Goal: Use online tool/utility: Use online tool/utility

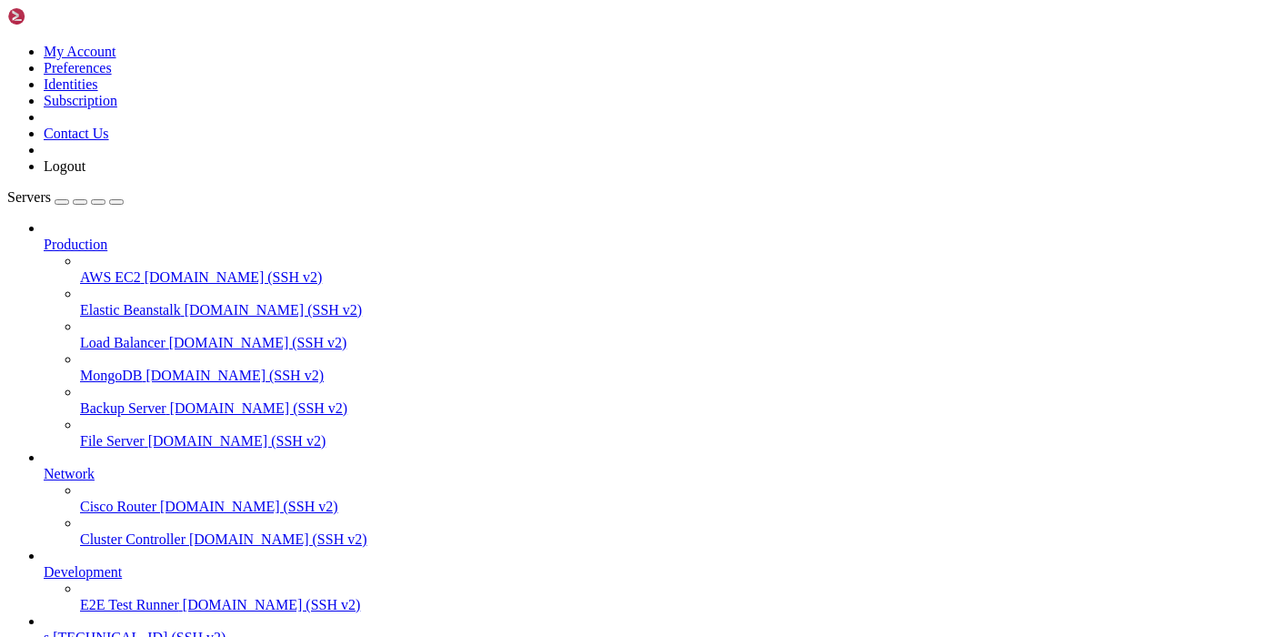
scroll to position [96, 0]
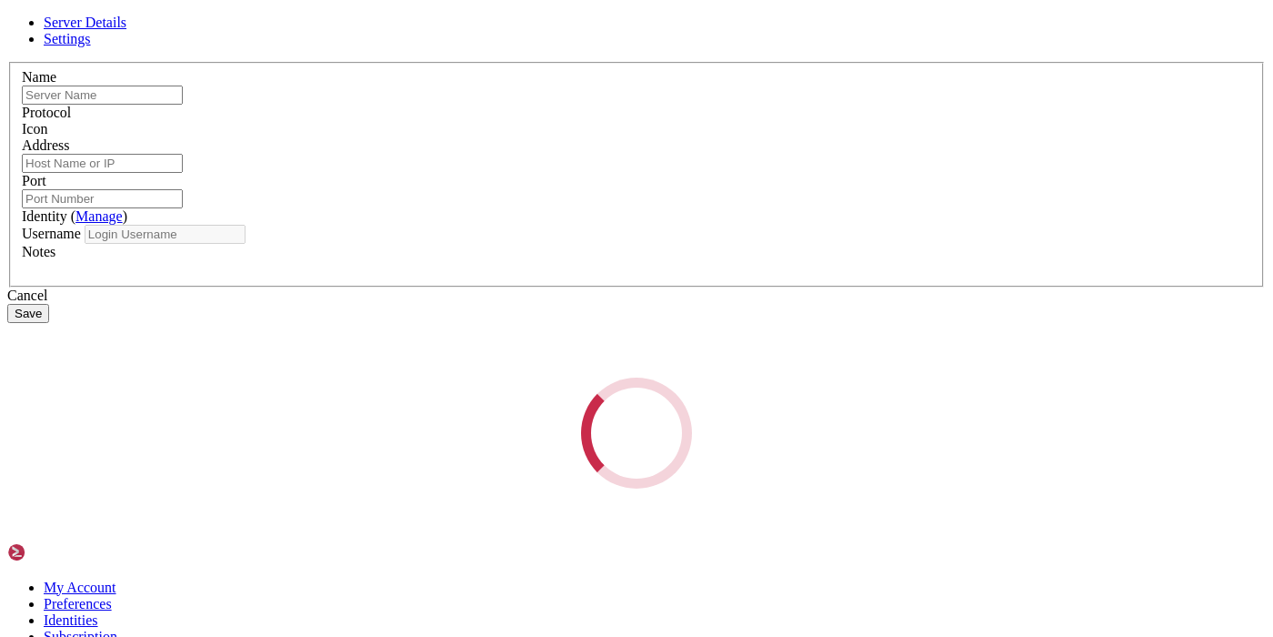
type input "s"
type input "[TECHNICAL_ID]"
type input "22"
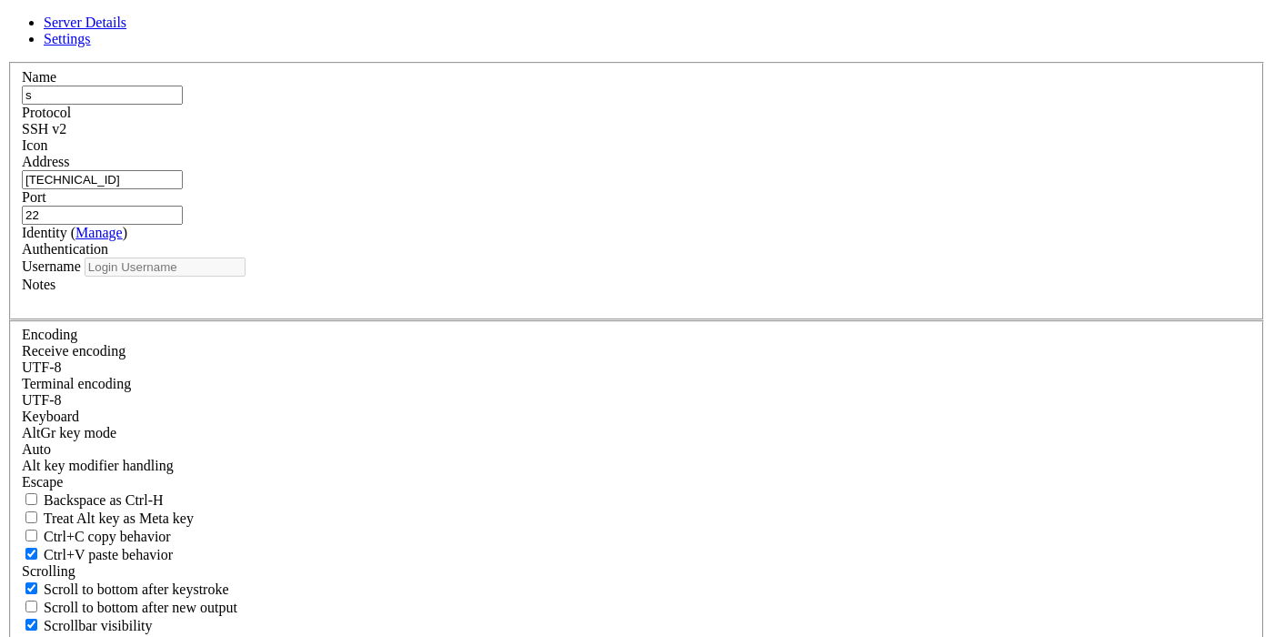
type input "root"
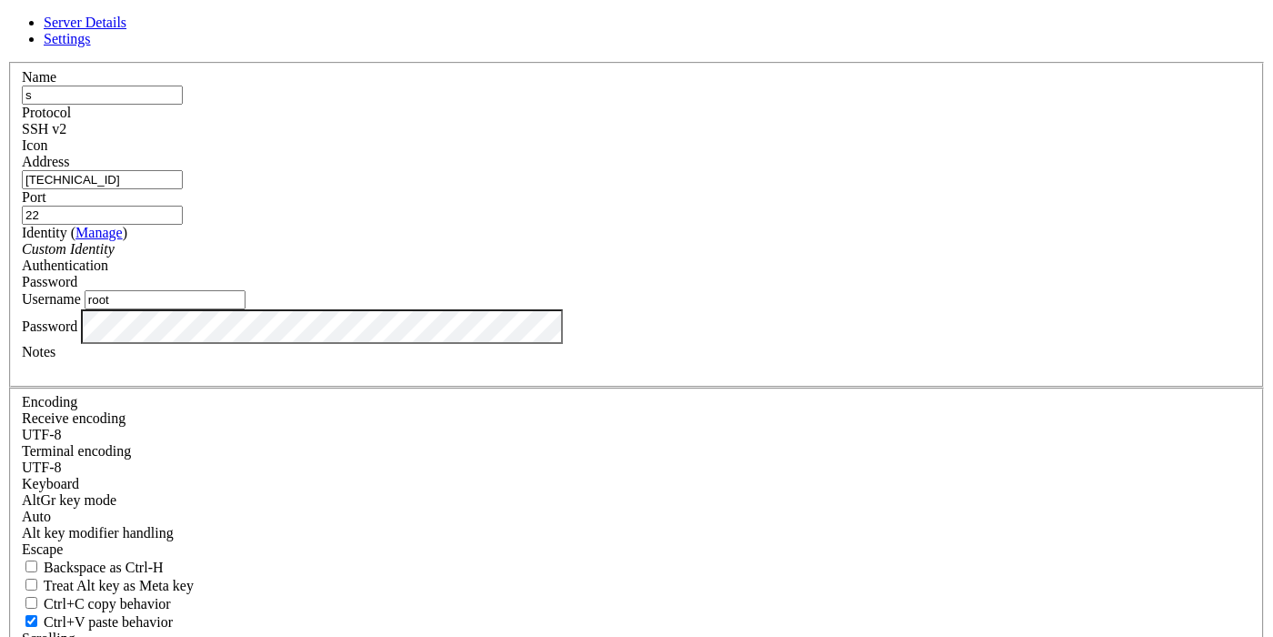
click at [183, 189] on input "[TECHNICAL_ID]" at bounding box center [102, 179] width 161 height 19
paste input "[TECHNICAL_ID]"
type input "[TECHNICAL_ID]"
click at [246, 309] on input "root" at bounding box center [165, 299] width 161 height 19
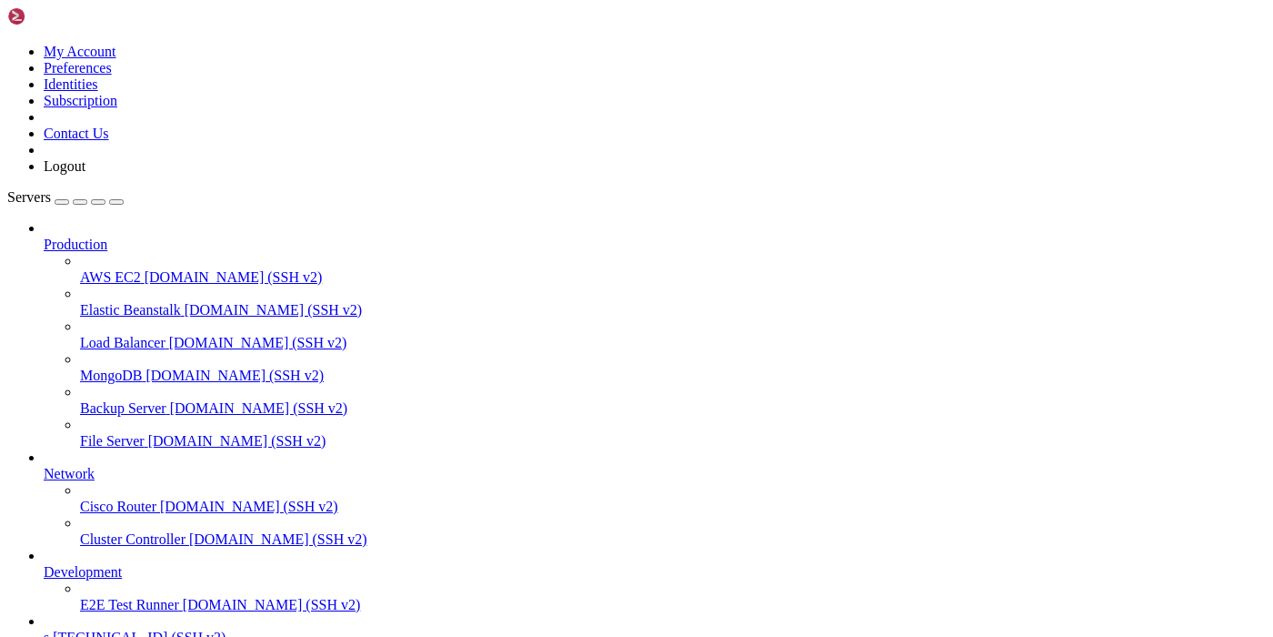
click at [49, 629] on span "s" at bounding box center [46, 636] width 5 height 15
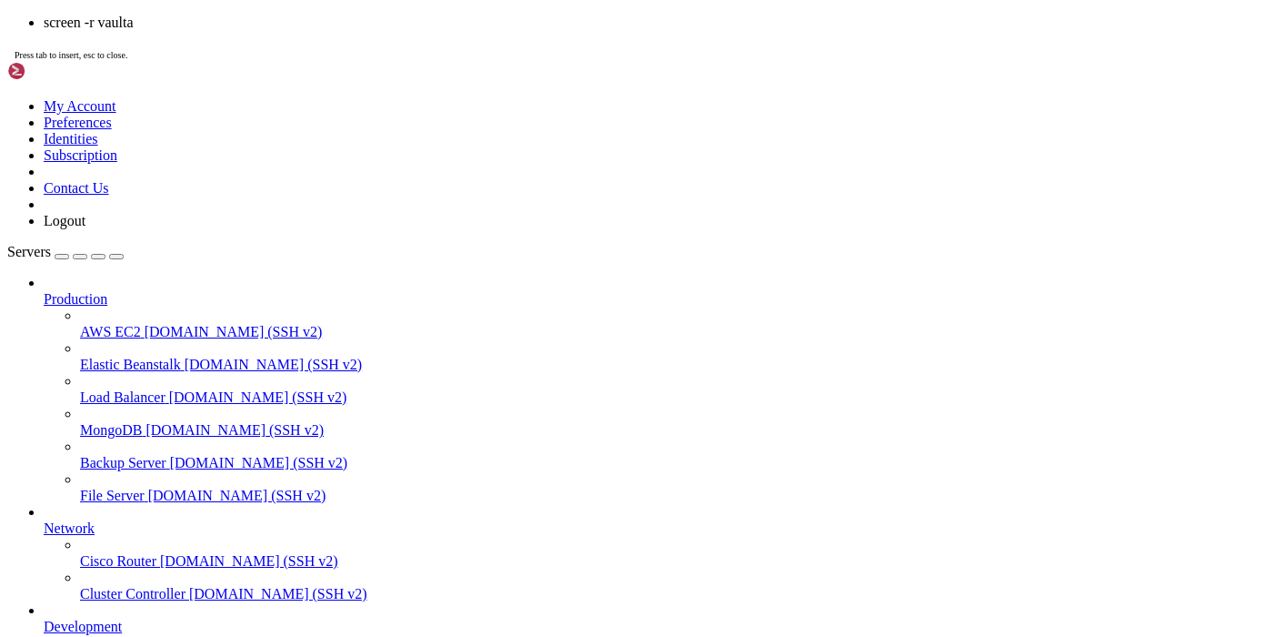
scroll to position [15, 0]
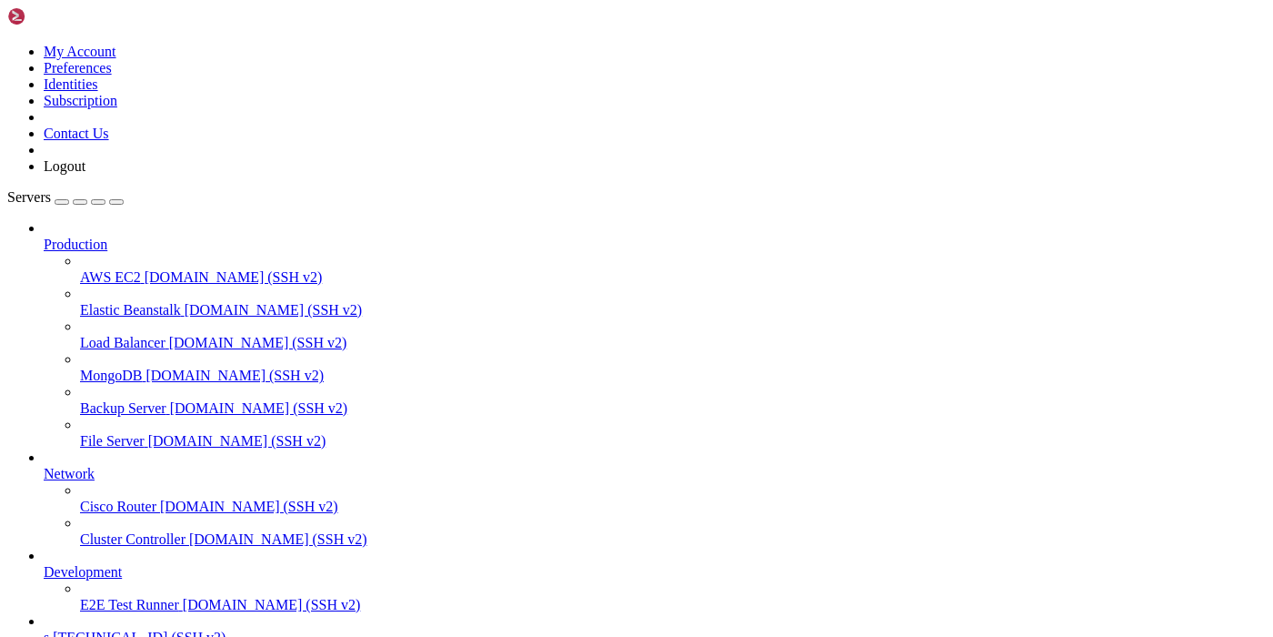
scroll to position [106, 0]
